Goal: Information Seeking & Learning: Learn about a topic

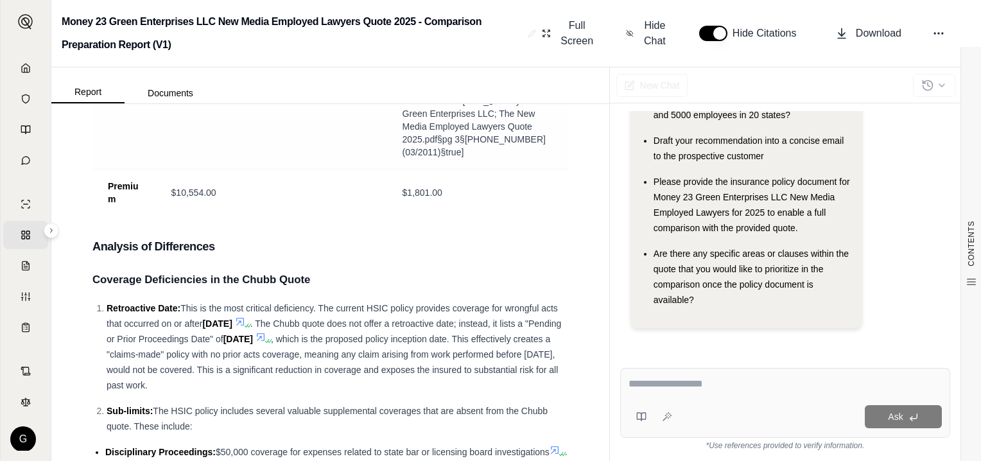
scroll to position [1220, 0]
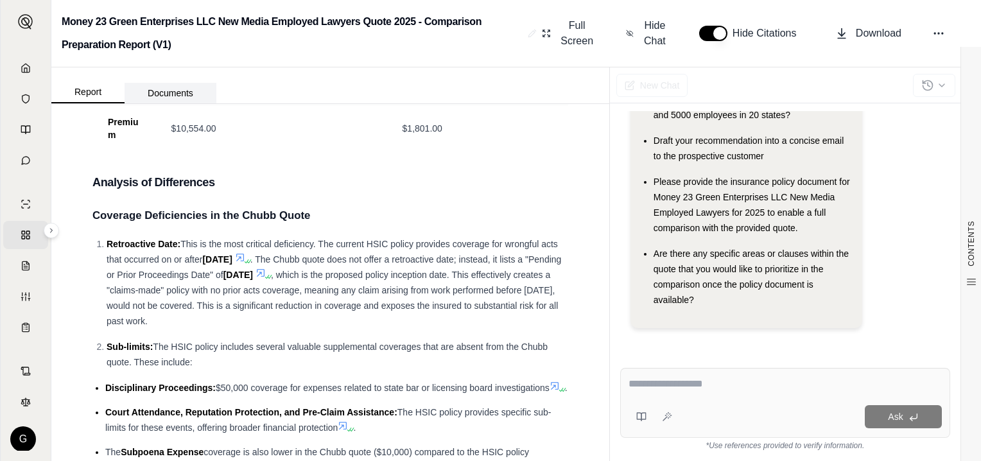
click at [159, 95] on button "Documents" at bounding box center [171, 93] width 92 height 21
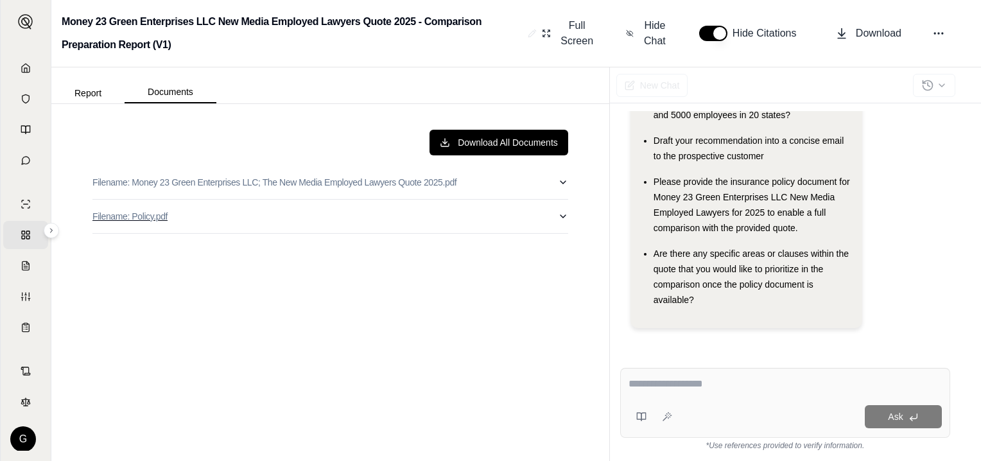
click at [131, 213] on p "Filename: Policy.pdf" at bounding box center [129, 216] width 75 height 13
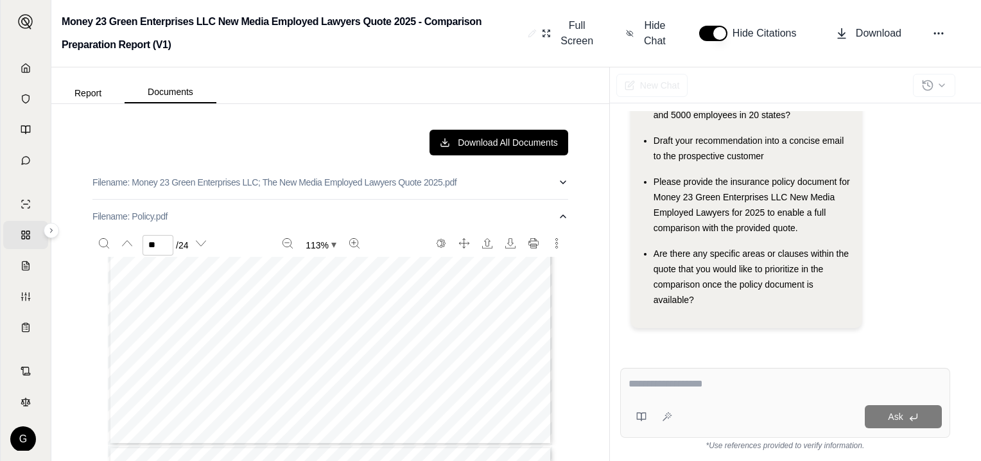
scroll to position [6743, 0]
type input "**"
click at [90, 91] on button "Report" at bounding box center [87, 93] width 73 height 21
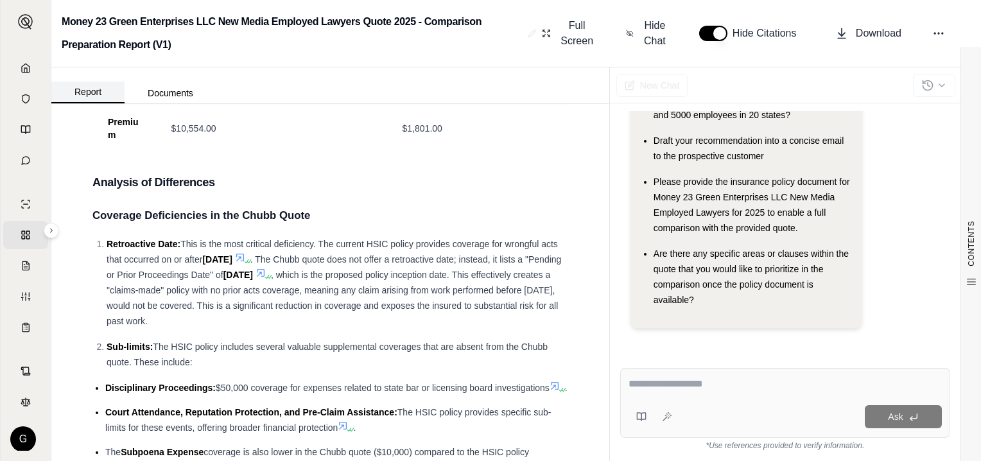
scroll to position [1259, 0]
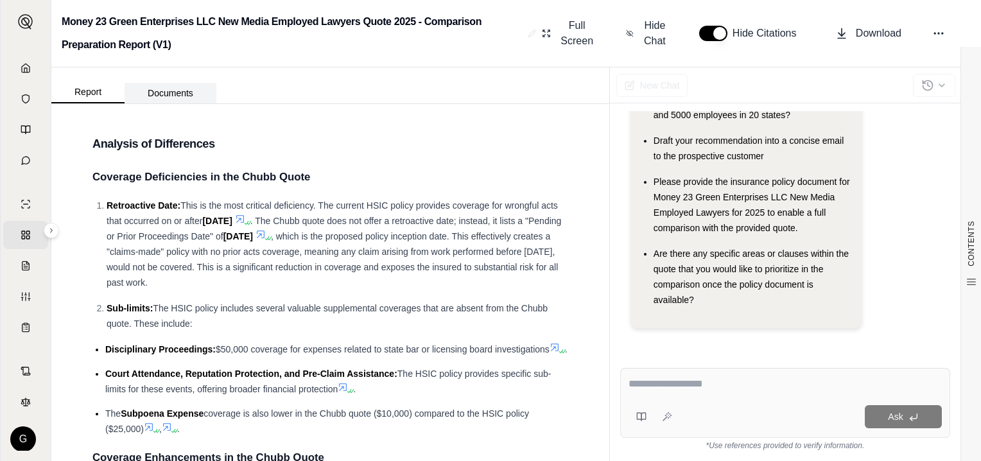
click at [182, 91] on button "Documents" at bounding box center [171, 93] width 92 height 21
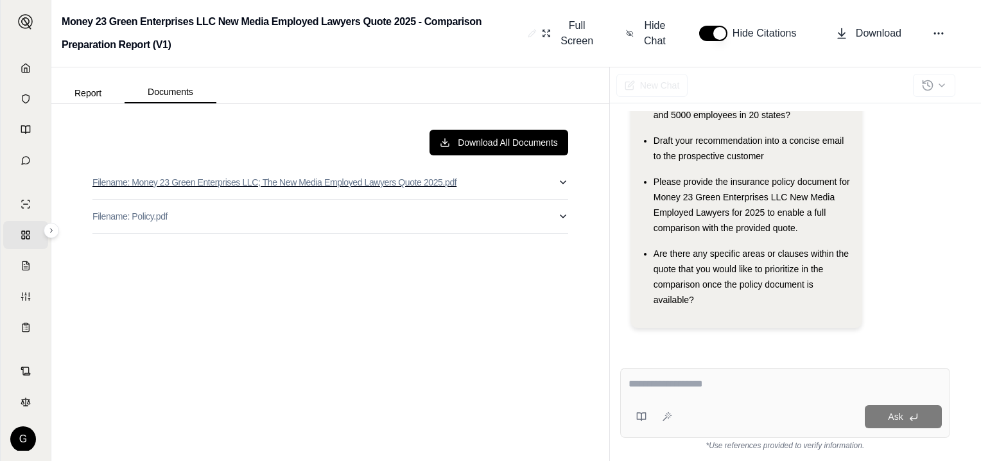
click at [175, 177] on p "Filename: Money 23 Green Enterprises LLC; The New Media Employed Lawyers Quote …" at bounding box center [274, 182] width 364 height 13
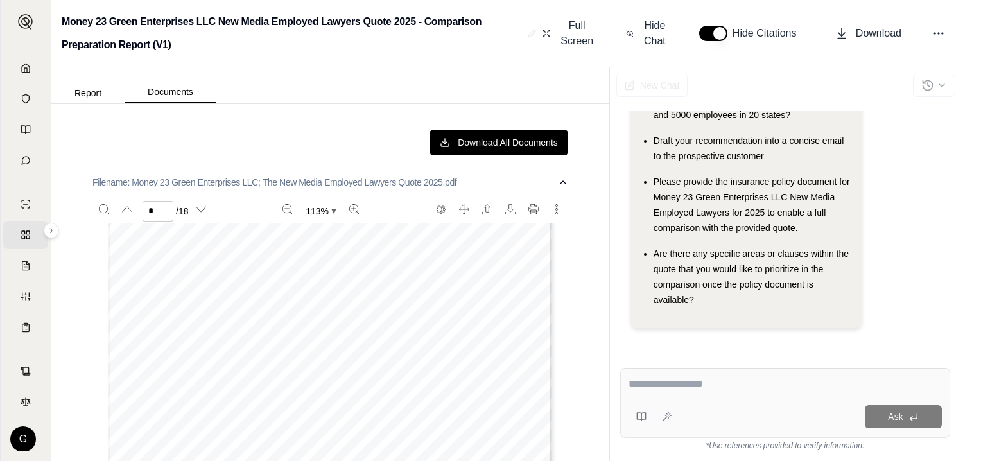
scroll to position [1862, 0]
type input "*"
click at [87, 93] on button "Report" at bounding box center [87, 93] width 73 height 21
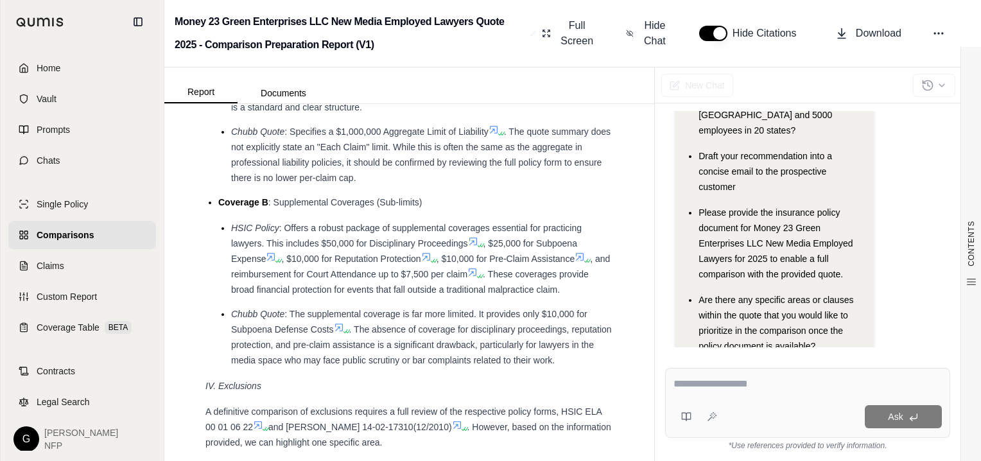
scroll to position [3090, 0]
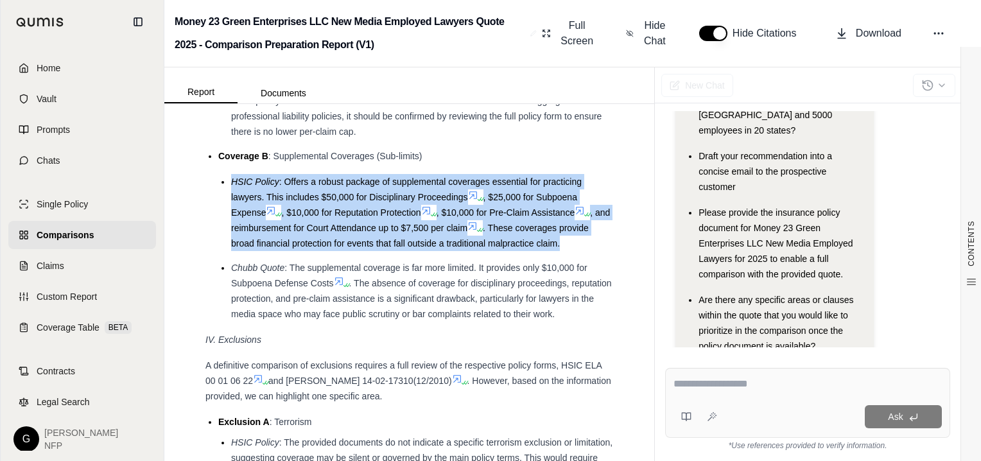
drag, startPoint x: 232, startPoint y: 238, endPoint x: 597, endPoint y: 305, distance: 370.8
click at [597, 251] on li "HSIC Policy : Offers a robust package of supplemental coverages essential for p…" at bounding box center [422, 212] width 382 height 77
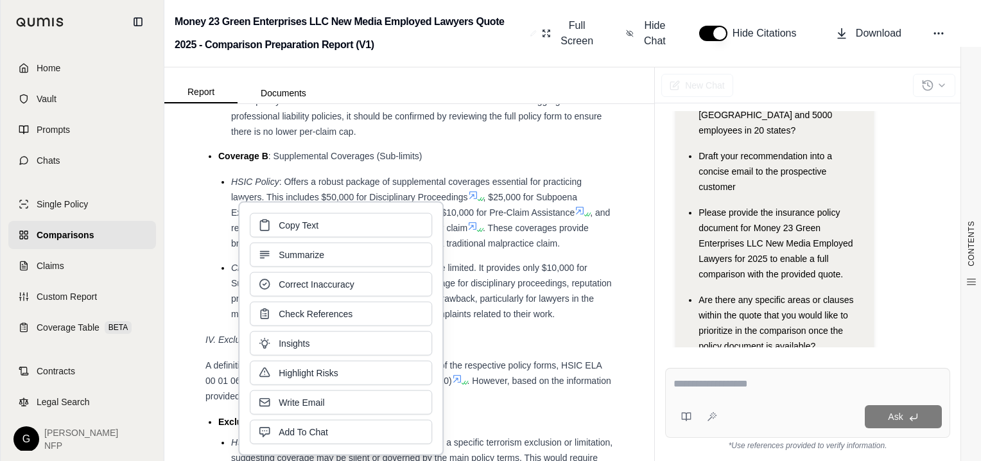
drag, startPoint x: 406, startPoint y: 262, endPoint x: 590, endPoint y: 316, distance: 191.4
click at [590, 316] on ul "HSIC Policy : Offers a robust package of supplemental coverages essential for p…" at bounding box center [415, 248] width 395 height 148
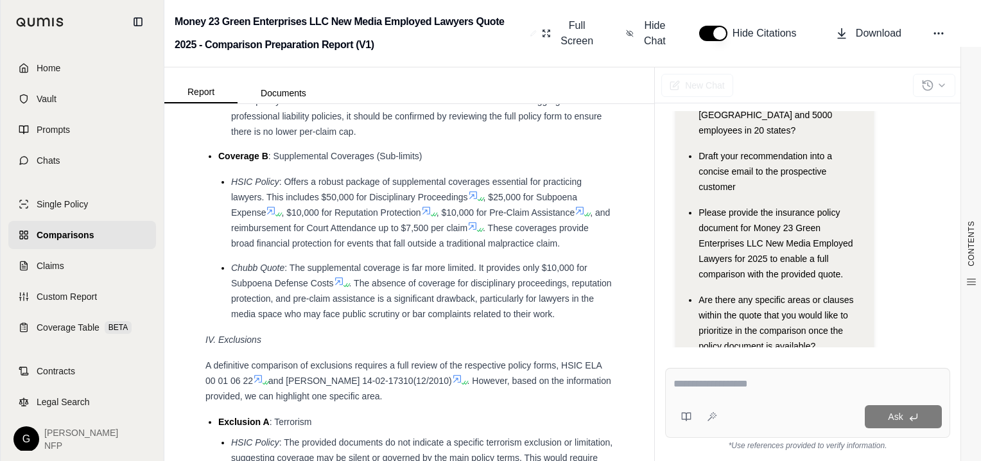
click at [717, 32] on button "button" at bounding box center [713, 33] width 28 height 15
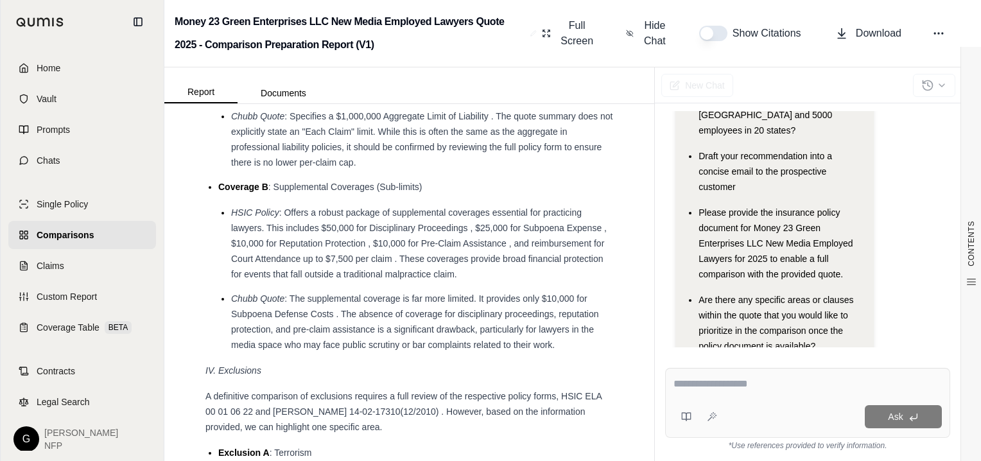
click at [232, 236] on li "HSIC Policy : Offers a robust package of supplemental coverages essential for p…" at bounding box center [422, 243] width 382 height 77
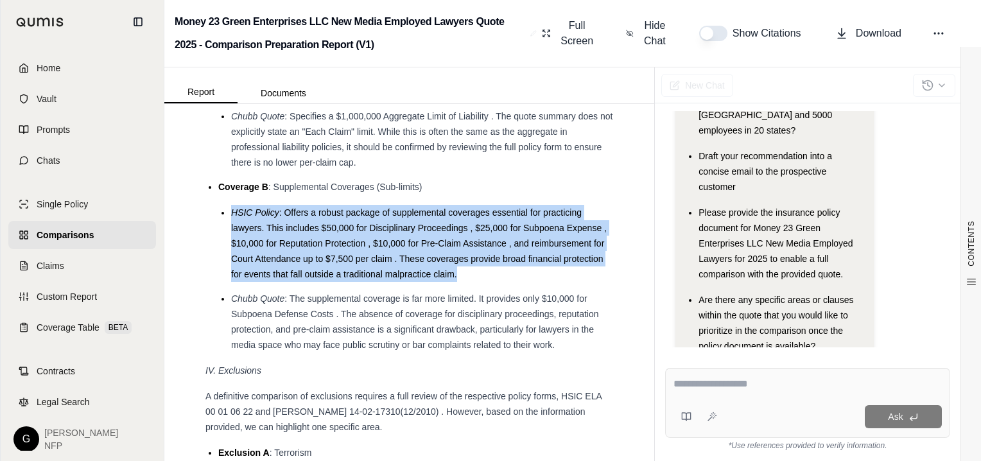
drag, startPoint x: 232, startPoint y: 238, endPoint x: 514, endPoint y: 306, distance: 289.9
click at [514, 282] on li "HSIC Policy : Offers a robust package of supplemental coverages essential for p…" at bounding box center [422, 243] width 382 height 77
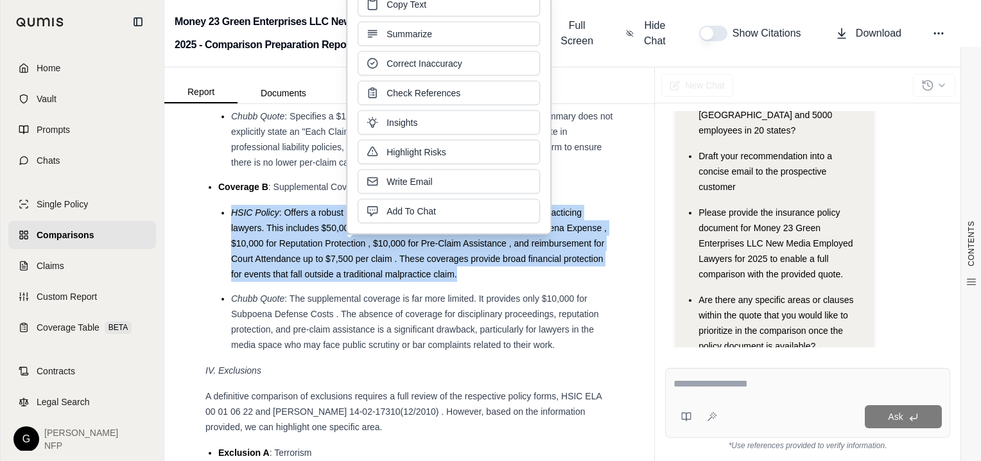
click at [233, 218] on span "HSIC Policy" at bounding box center [255, 212] width 48 height 10
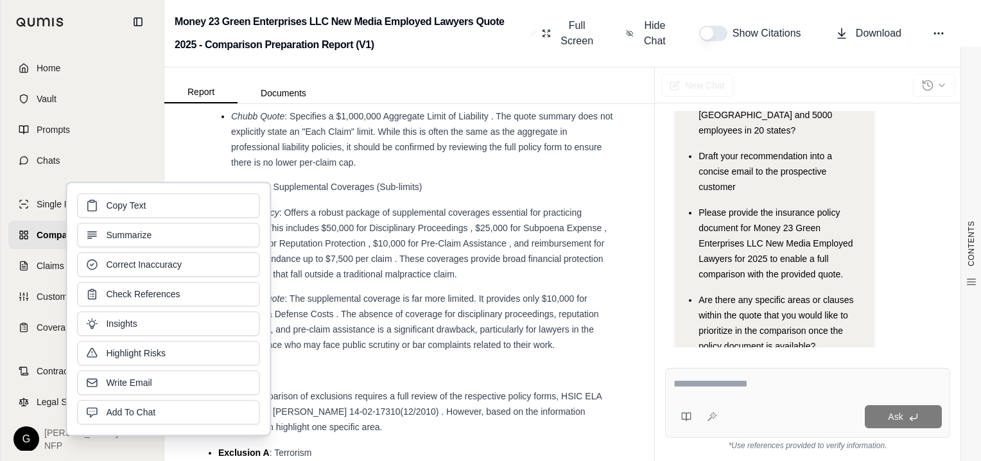
click at [412, 229] on li "Coverage B : Supplemental Coverages (Sub-limits) HSIC Policy : Offers a robust …" at bounding box center [415, 265] width 395 height 173
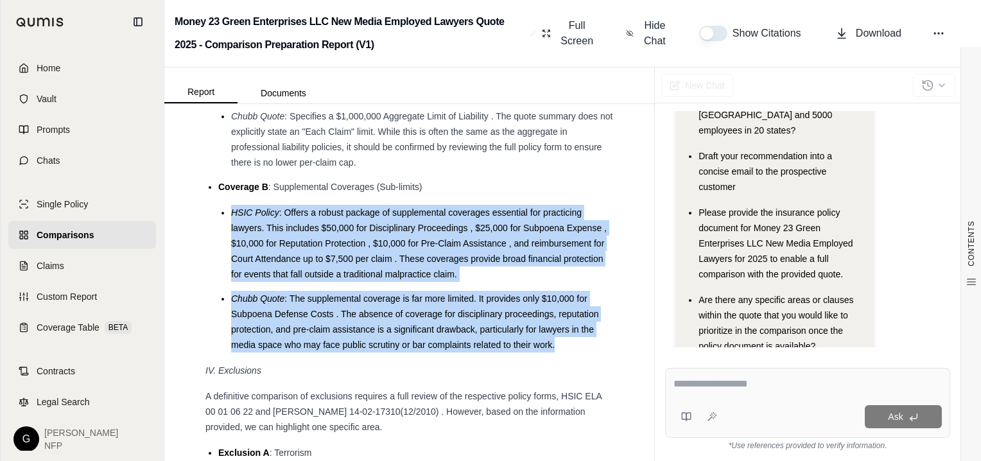
drag, startPoint x: 231, startPoint y: 239, endPoint x: 556, endPoint y: 372, distance: 351.3
click at [556, 353] on ul "HSIC Policy : Offers a robust package of supplemental coverages essential for p…" at bounding box center [415, 279] width 395 height 148
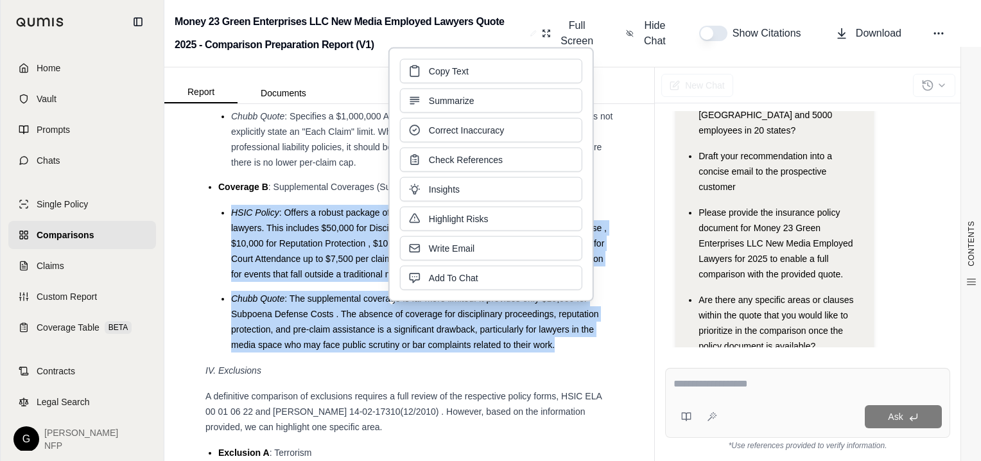
drag, startPoint x: 556, startPoint y: 372, endPoint x: 439, endPoint y: 343, distance: 121.2
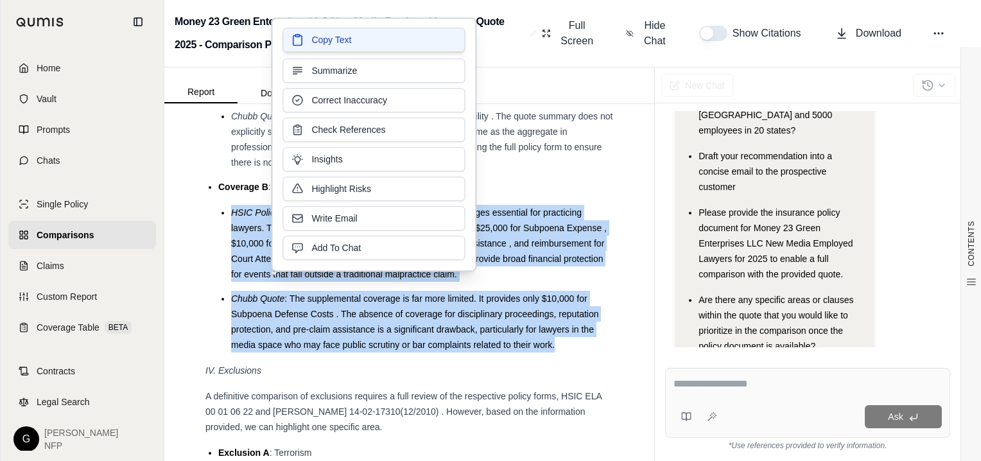
drag, startPoint x: 439, startPoint y: 343, endPoint x: 314, endPoint y: 36, distance: 331.3
click at [314, 36] on span "Copy Text" at bounding box center [331, 39] width 40 height 13
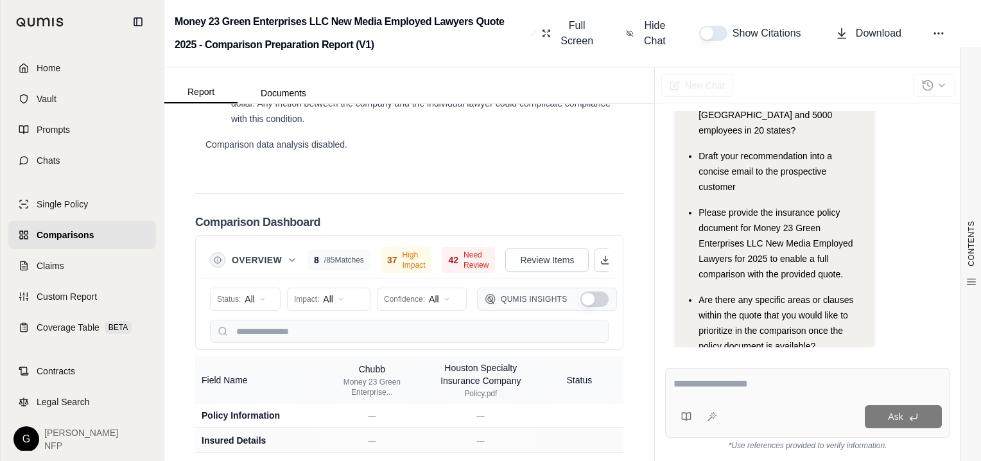
scroll to position [4022, 0]
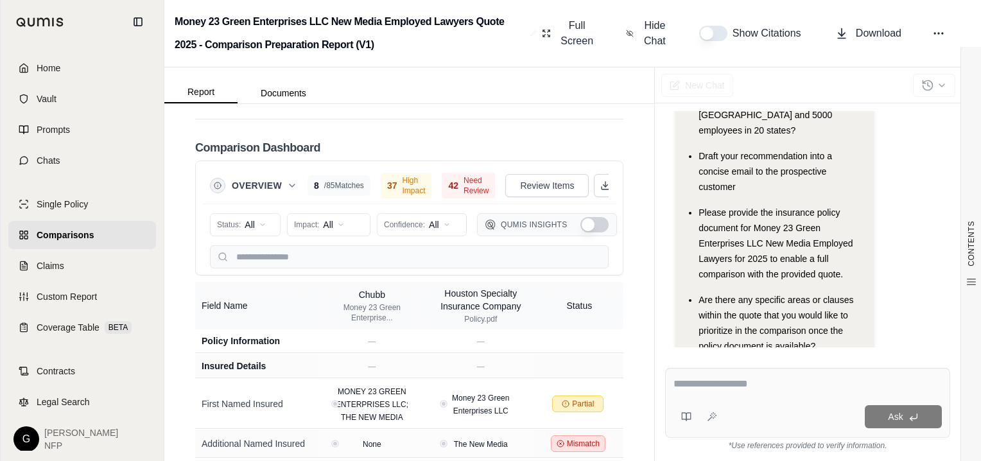
click at [464, 196] on span "Need Review" at bounding box center [476, 185] width 25 height 21
click at [448, 192] on span "42" at bounding box center [453, 185] width 10 height 13
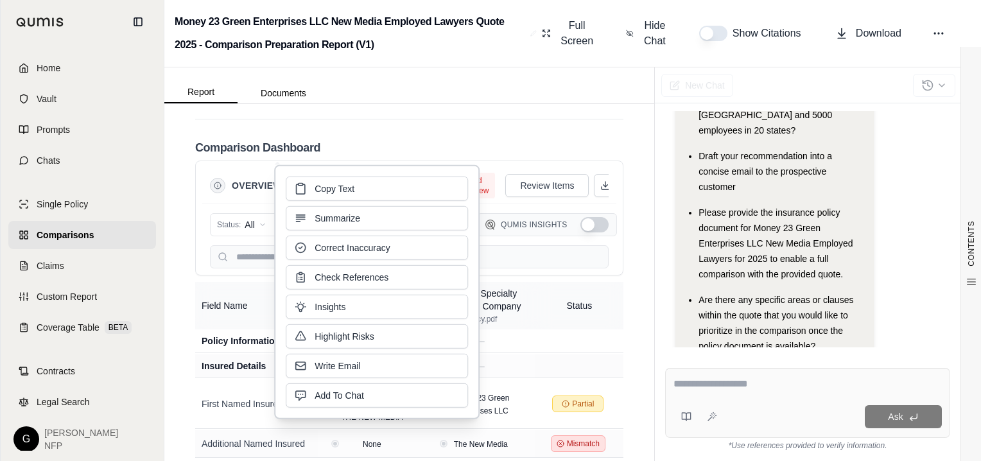
drag, startPoint x: 442, startPoint y: 226, endPoint x: 568, endPoint y: 162, distance: 141.9
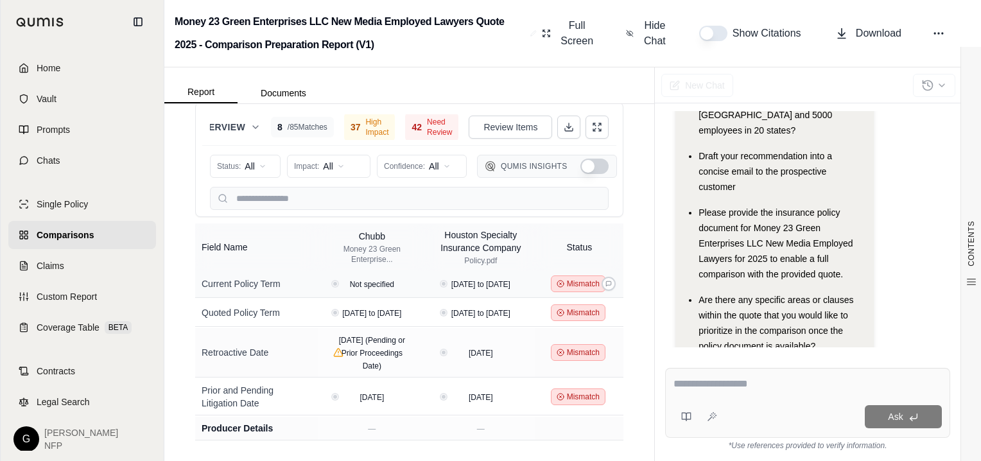
scroll to position [514, 0]
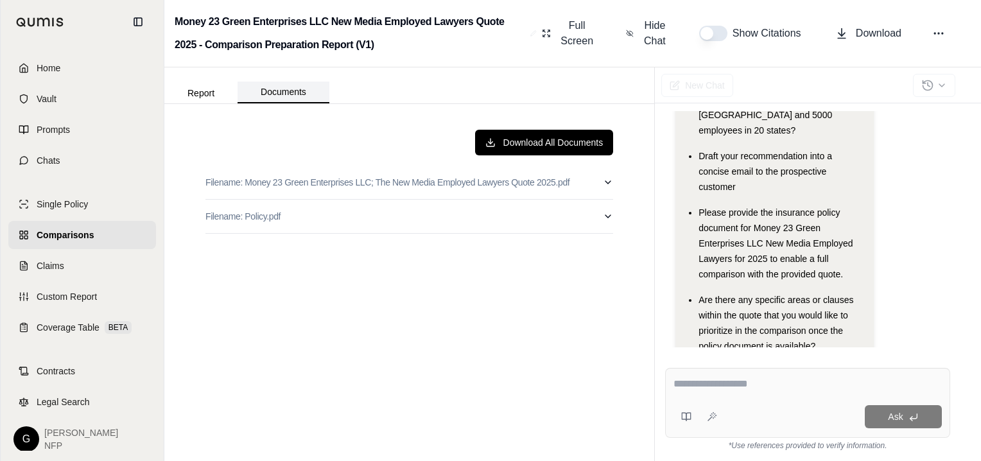
click at [277, 92] on button "Documents" at bounding box center [284, 93] width 92 height 22
click at [296, 182] on p "Filename: Money 23 Green Enterprises LLC; The New Media Employed Lawyers Quote …" at bounding box center [388, 182] width 364 height 13
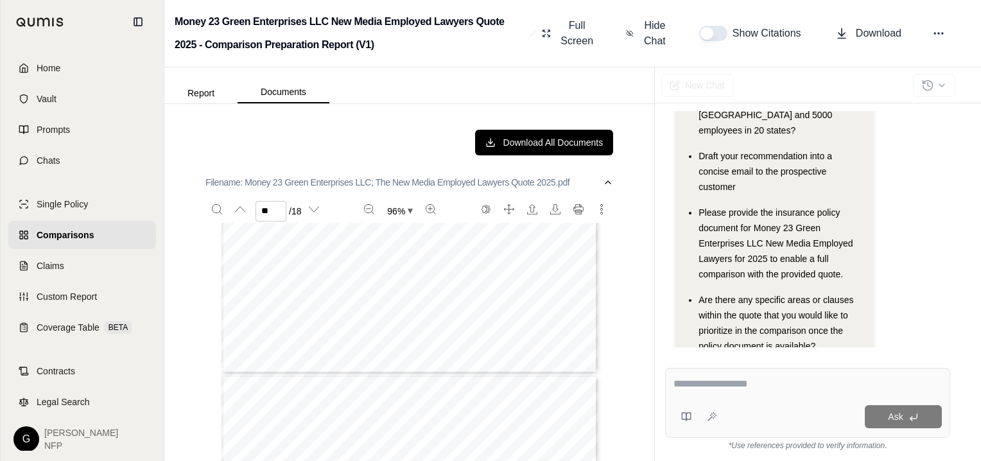
type input "**"
click at [197, 92] on button "Report" at bounding box center [200, 93] width 73 height 21
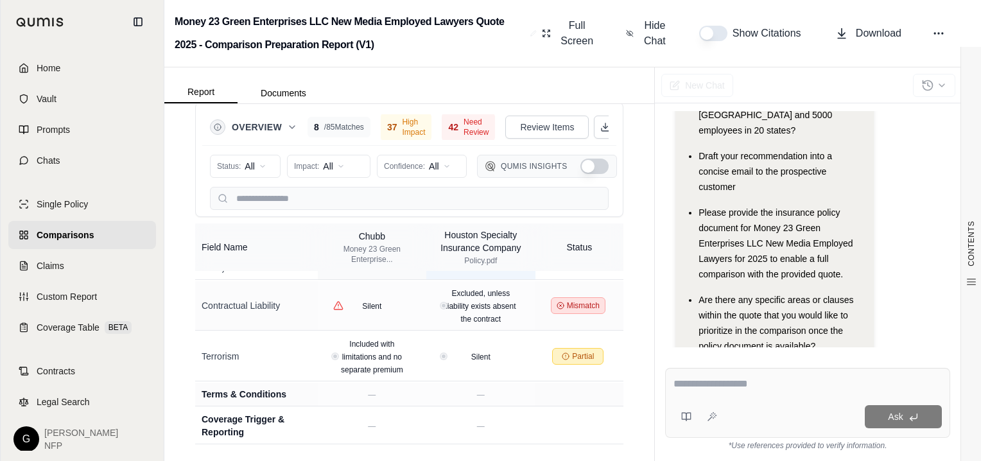
scroll to position [2659, 0]
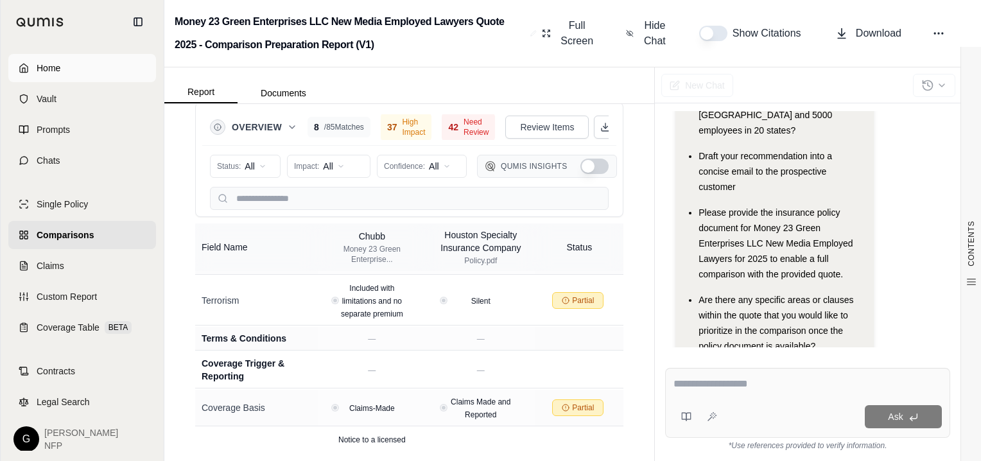
click at [51, 67] on span "Home" at bounding box center [49, 68] width 24 height 13
